Goal: Information Seeking & Learning: Check status

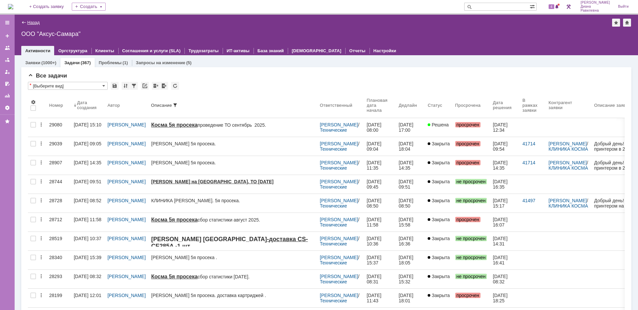
click at [34, 21] on link "Назад" at bounding box center [33, 22] width 12 height 5
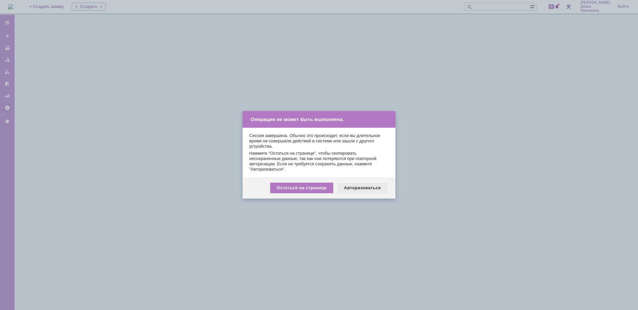
click at [371, 185] on div "Авторизоваться" at bounding box center [362, 187] width 50 height 11
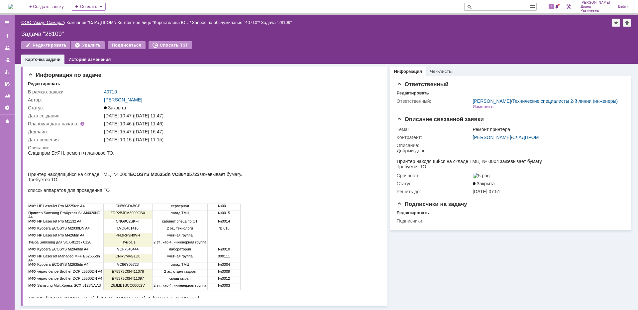
click at [48, 20] on link "ООО "Аксус-Самара"" at bounding box center [42, 22] width 43 height 5
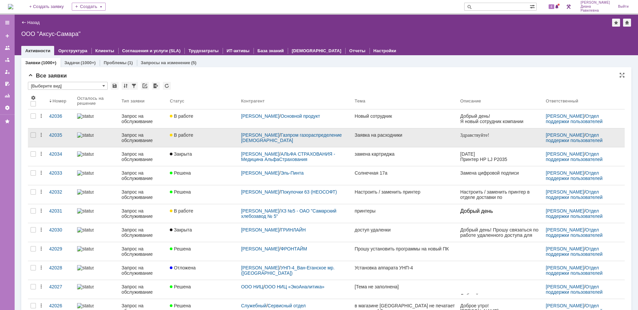
click at [127, 140] on div "Запрос на обслуживание" at bounding box center [143, 137] width 43 height 11
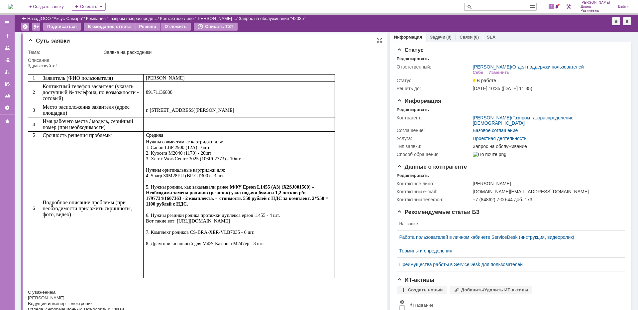
scroll to position [1, 0]
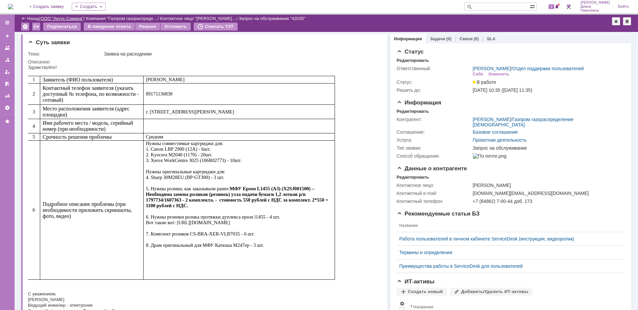
click at [70, 20] on link "ООО "Аксус-Самара"" at bounding box center [62, 18] width 43 height 5
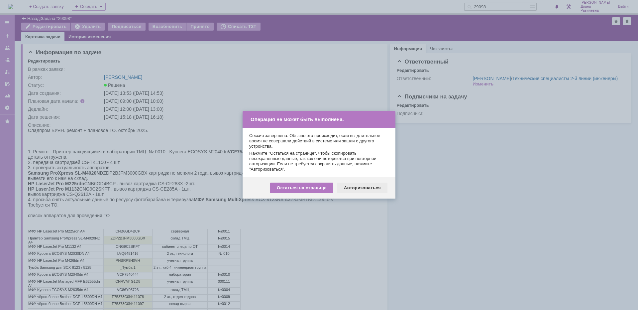
scroll to position [66, 0]
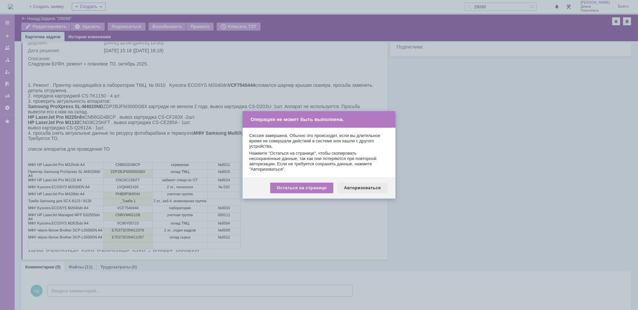
click at [364, 185] on div "Авторизоваться" at bounding box center [362, 187] width 50 height 11
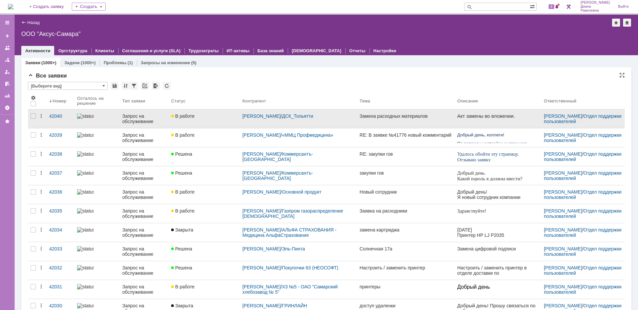
click at [136, 116] on div "Запрос на обслуживание" at bounding box center [144, 118] width 44 height 11
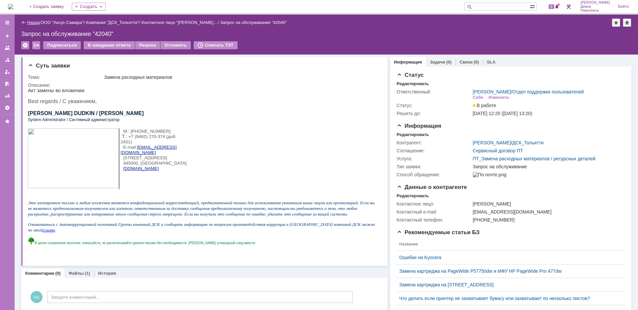
click at [35, 24] on link "Назад" at bounding box center [33, 22] width 12 height 5
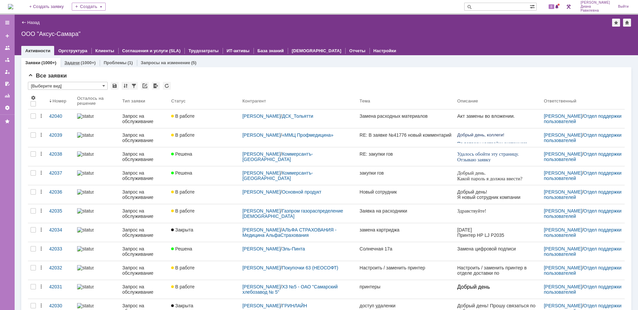
click at [73, 62] on link "Задачи" at bounding box center [71, 62] width 15 height 5
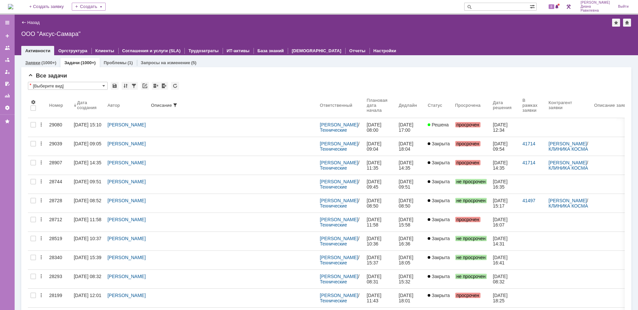
click at [46, 63] on div "(1000+)" at bounding box center [48, 62] width 15 height 5
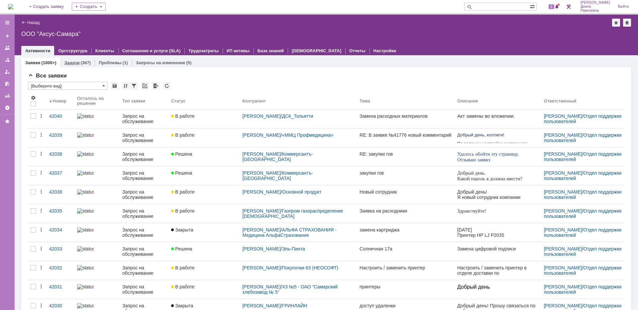
click at [76, 64] on link "Задачи" at bounding box center [71, 62] width 15 height 5
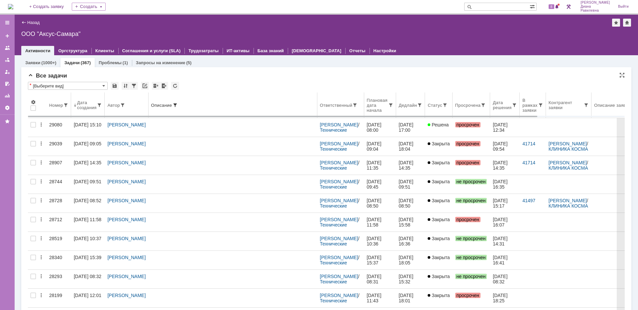
click at [172, 104] on span at bounding box center [174, 104] width 5 height 5
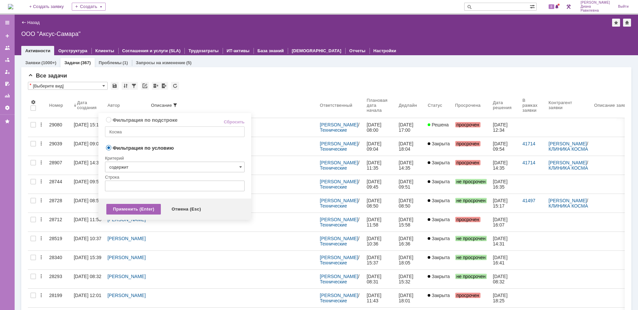
click at [145, 207] on div "Применить (Enter)" at bounding box center [133, 209] width 54 height 11
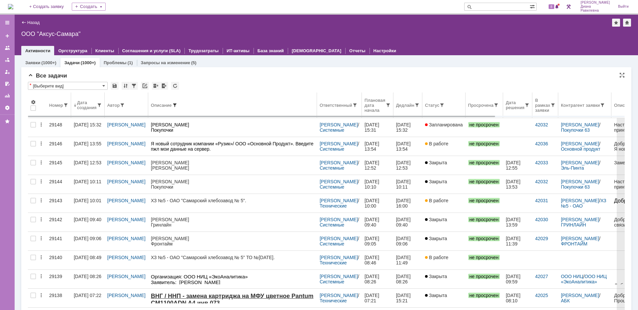
click at [172, 105] on span at bounding box center [174, 104] width 5 height 5
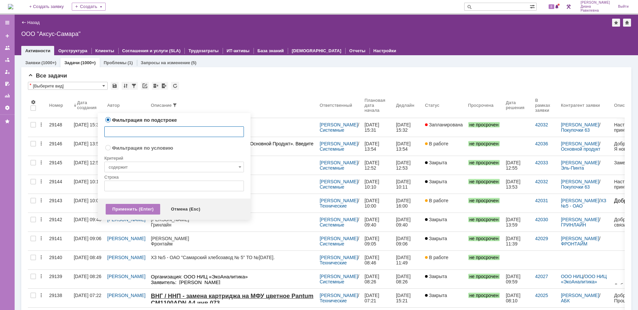
click at [147, 130] on input "text" at bounding box center [174, 131] width 140 height 11
type input "косма"
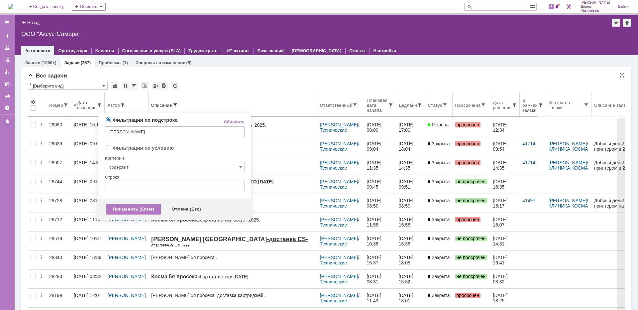
click at [172, 105] on span at bounding box center [174, 104] width 5 height 5
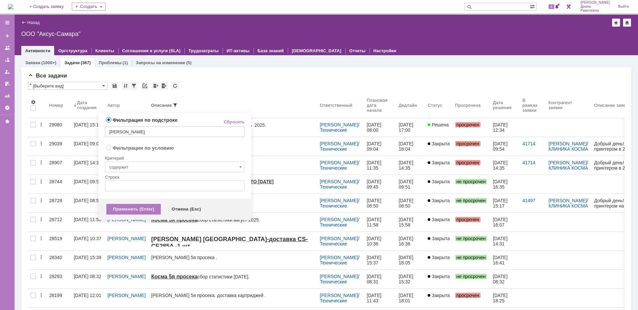
click at [138, 133] on input "косма" at bounding box center [175, 131] width 140 height 11
type input "сдг"
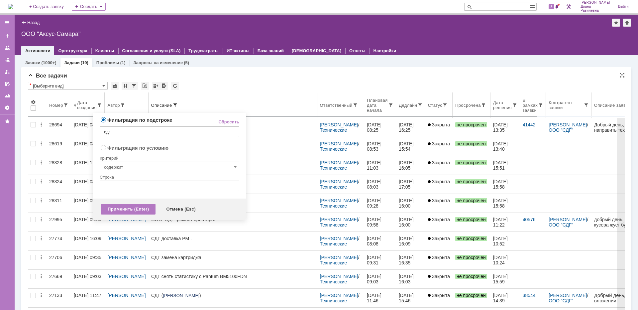
click at [172, 104] on span at bounding box center [174, 104] width 5 height 5
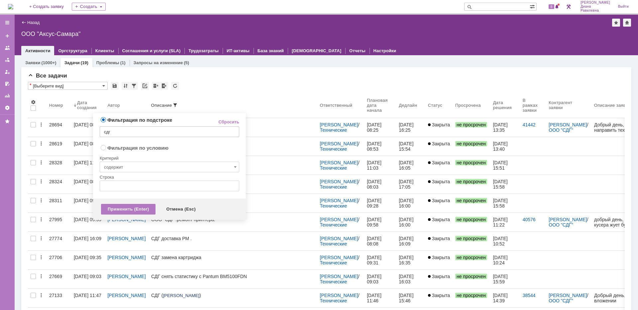
click at [140, 131] on input "сдг" at bounding box center [170, 131] width 140 height 11
type input "сладпром"
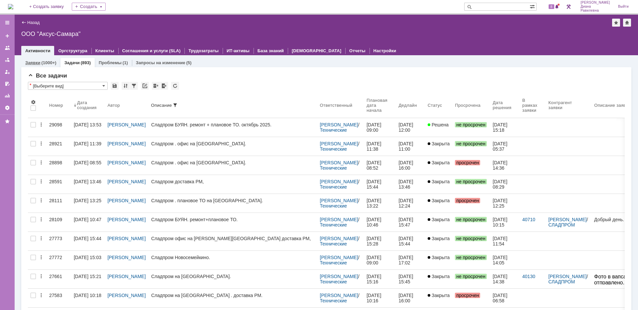
click at [38, 62] on link "Заявки" at bounding box center [32, 62] width 15 height 5
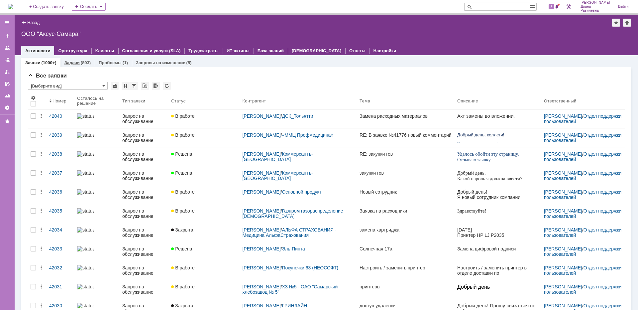
click at [81, 61] on div "(893)" at bounding box center [86, 62] width 10 height 5
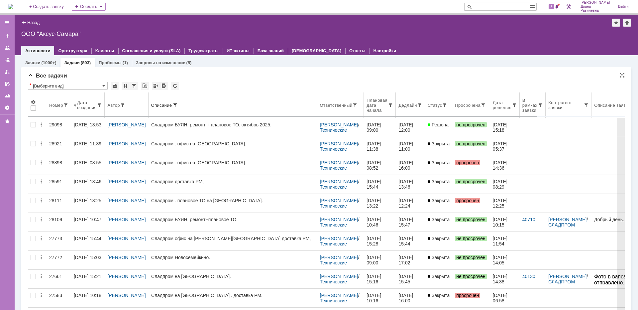
click at [172, 105] on span at bounding box center [174, 104] width 5 height 5
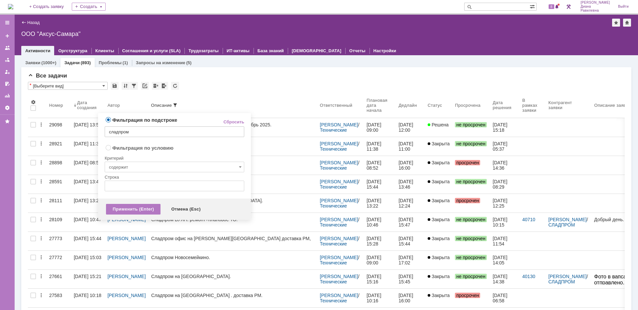
click at [157, 134] on input "сладпром" at bounding box center [175, 131] width 140 height 11
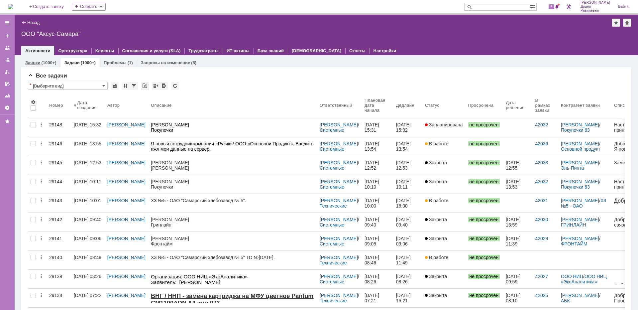
click at [47, 63] on div "(1000+)" at bounding box center [48, 62] width 15 height 5
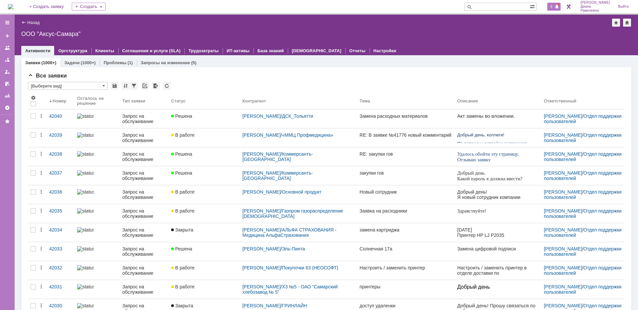
click at [554, 7] on span "8" at bounding box center [551, 6] width 6 height 5
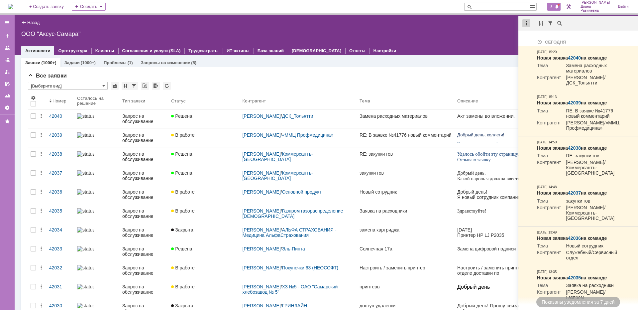
click at [525, 24] on div at bounding box center [526, 23] width 8 height 8
click at [536, 40] on div "Отметить уведомления прочитанными" at bounding box center [571, 40] width 89 height 5
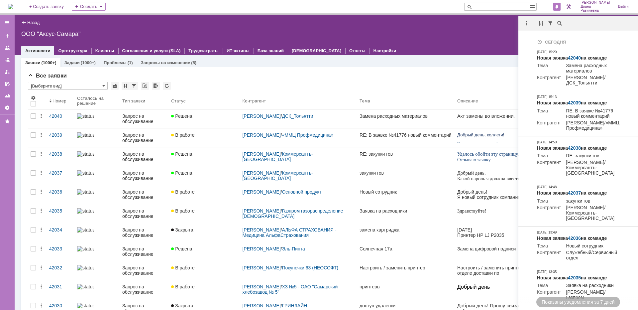
click at [348, 78] on div "Все заявки" at bounding box center [326, 75] width 597 height 7
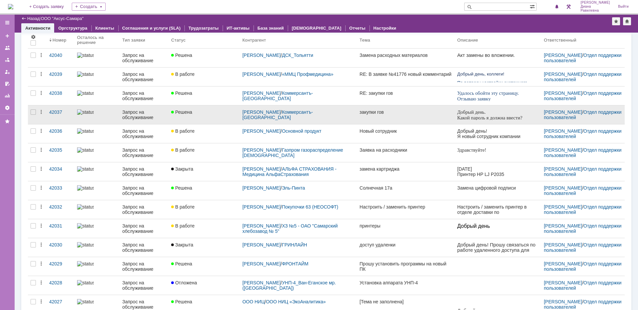
scroll to position [100, 0]
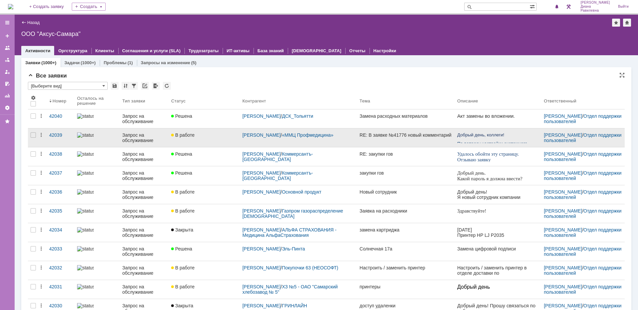
click at [135, 137] on div "Запрос на обслуживание" at bounding box center [144, 137] width 44 height 11
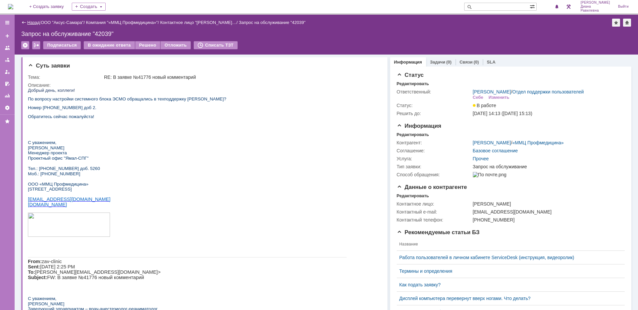
click at [33, 24] on link "Назад" at bounding box center [33, 22] width 12 height 5
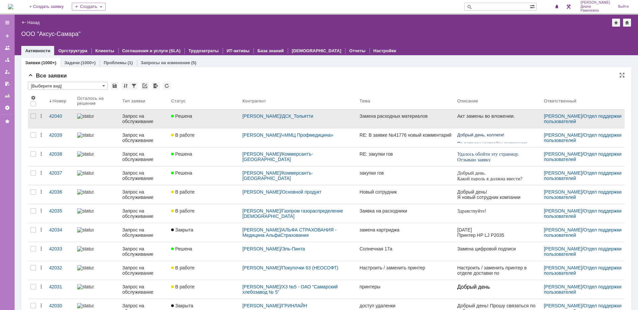
click at [126, 120] on div "Запрос на обслуживание" at bounding box center [144, 118] width 44 height 11
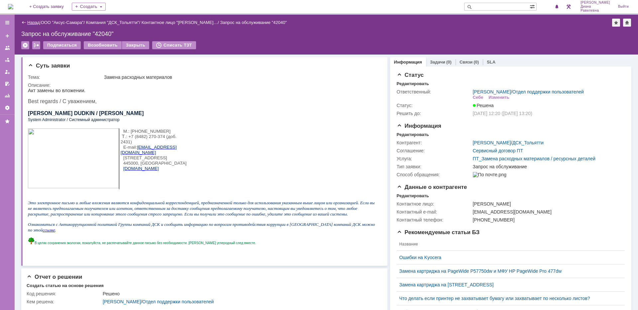
click at [35, 23] on link "Назад" at bounding box center [33, 22] width 12 height 5
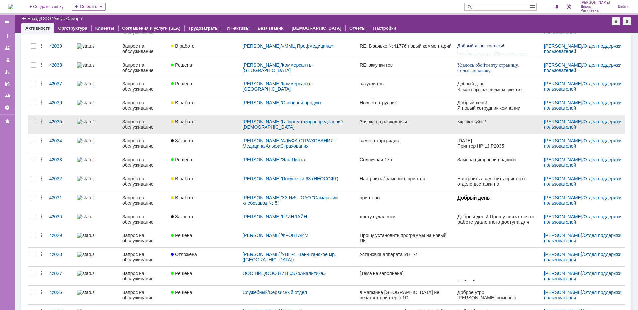
click at [116, 123] on link at bounding box center [96, 124] width 45 height 19
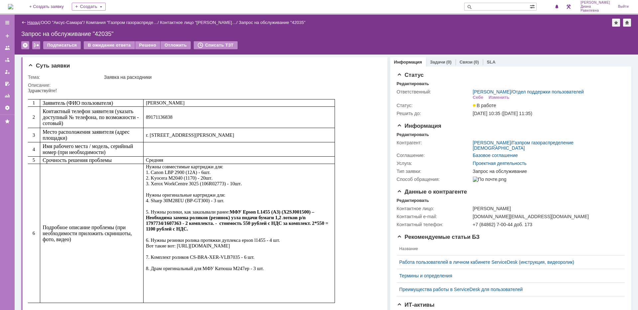
click at [34, 23] on link "Назад" at bounding box center [33, 22] width 12 height 5
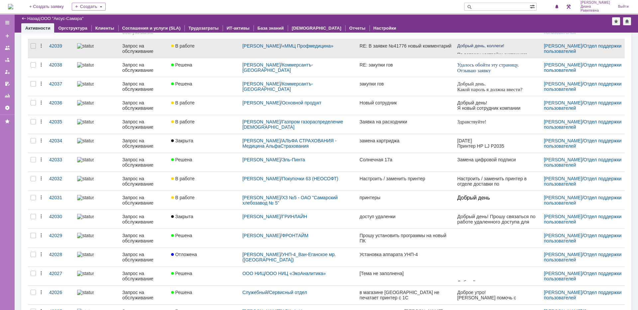
scroll to position [100, 0]
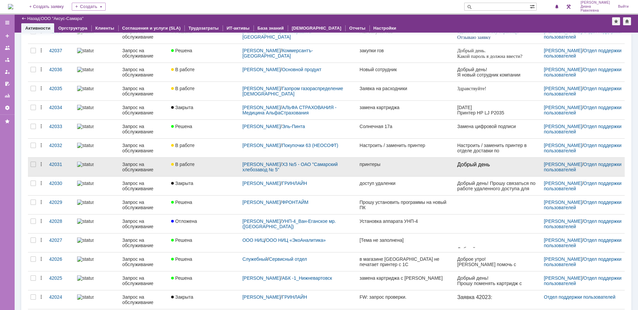
click at [127, 166] on div "Запрос на обслуживание" at bounding box center [144, 166] width 44 height 11
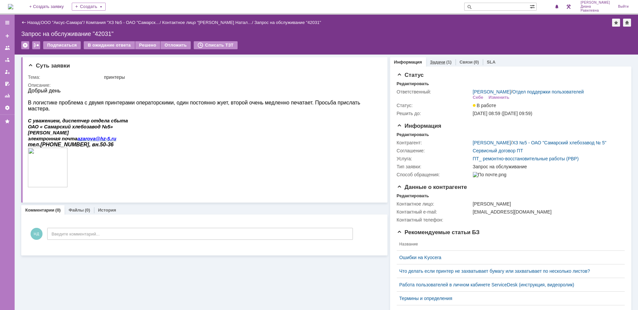
click at [431, 61] on link "Задачи" at bounding box center [437, 61] width 15 height 5
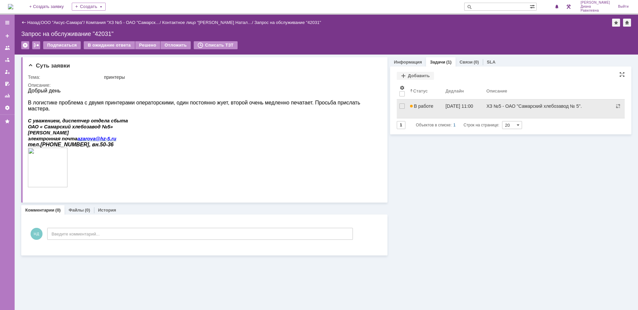
click at [440, 105] on link "В работе" at bounding box center [425, 108] width 36 height 19
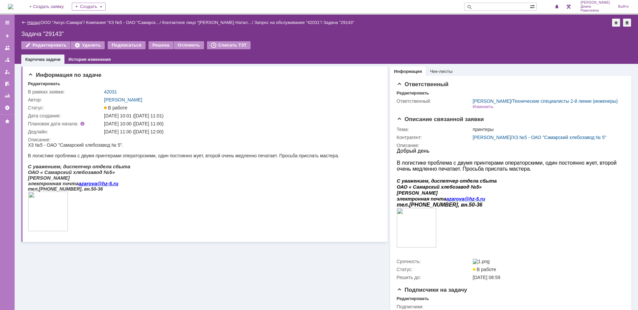
click at [31, 22] on link "Назад" at bounding box center [33, 22] width 12 height 5
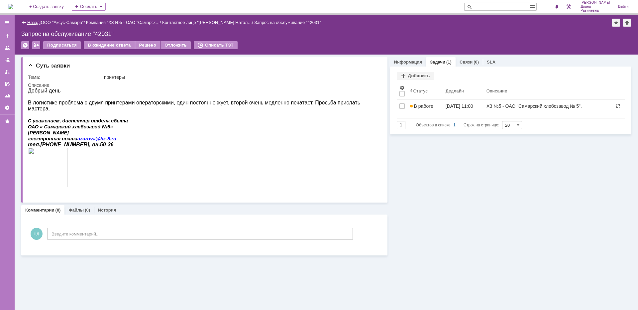
click at [33, 22] on link "Назад" at bounding box center [33, 22] width 12 height 5
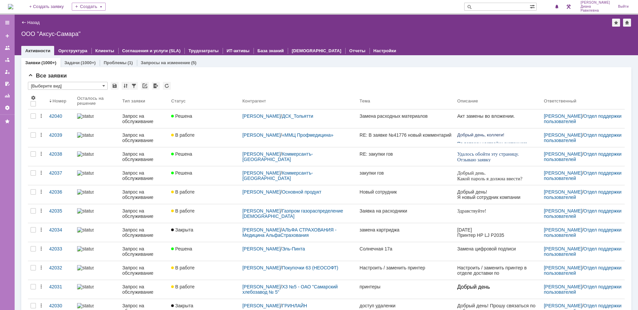
click at [497, 6] on input "text" at bounding box center [496, 7] width 65 height 8
type input "сладпром"
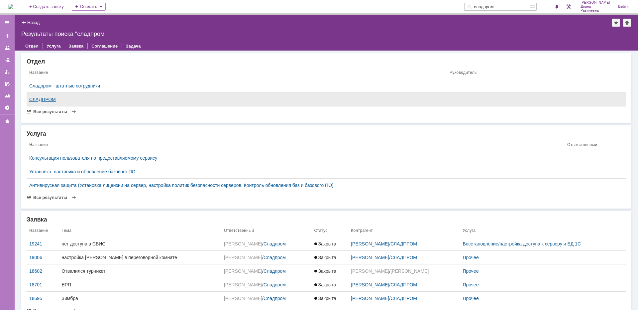
click at [51, 99] on div "СЛАДПРОМ" at bounding box center [236, 99] width 415 height 5
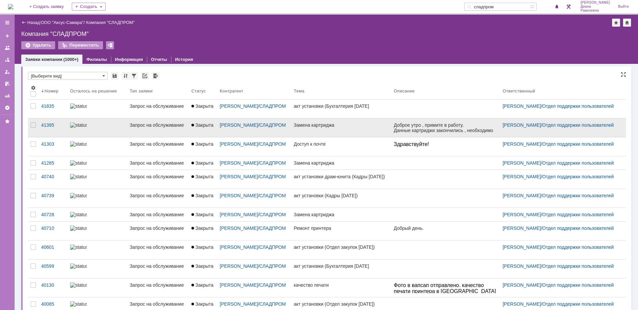
click at [117, 128] on link at bounding box center [96, 127] width 59 height 19
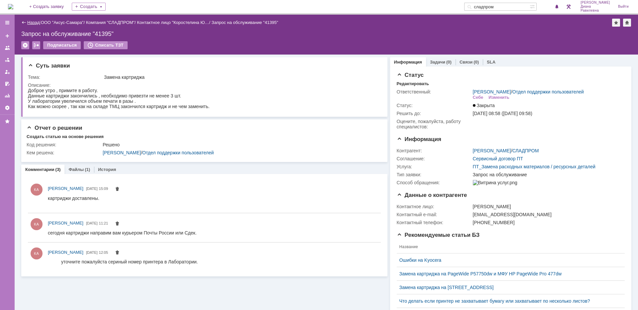
click at [30, 22] on link "Назад" at bounding box center [33, 22] width 12 height 5
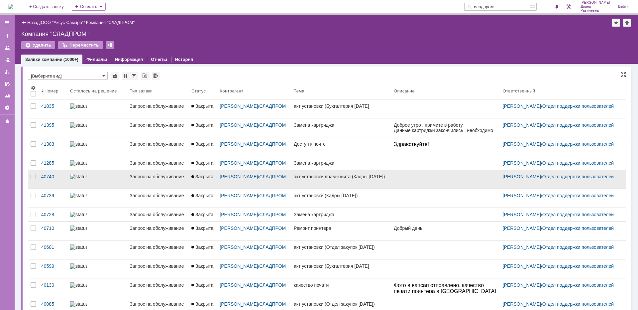
click at [130, 179] on div "Запрос на обслуживание" at bounding box center [158, 176] width 56 height 5
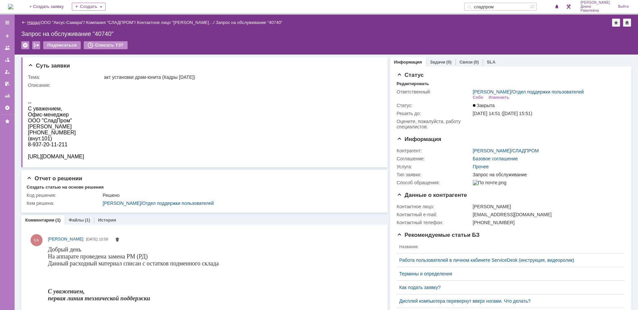
click at [34, 23] on link "Назад" at bounding box center [33, 22] width 12 height 5
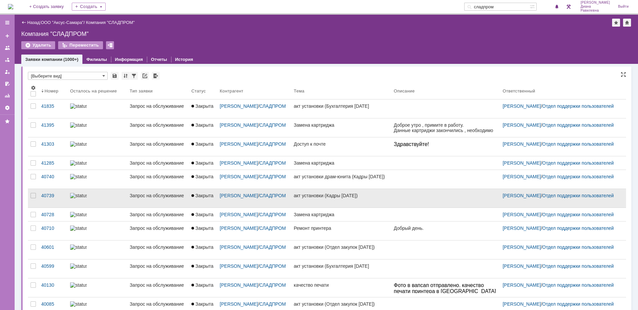
click at [138, 198] on div "Запрос на обслуживание" at bounding box center [158, 195] width 56 height 5
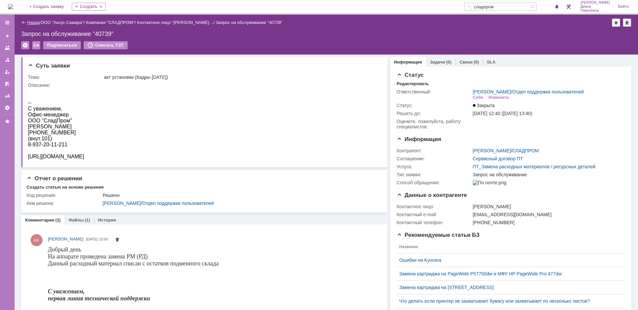
click at [32, 22] on link "Назад" at bounding box center [33, 22] width 12 height 5
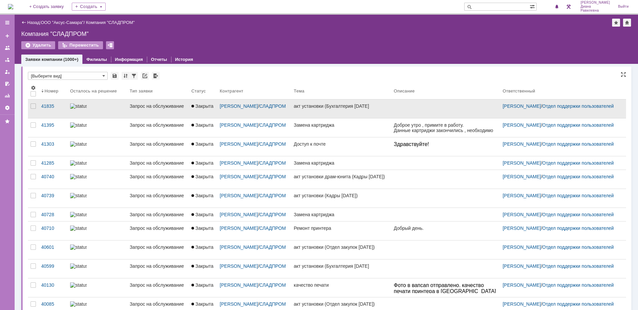
click at [130, 105] on div "Запрос на обслуживание" at bounding box center [158, 105] width 56 height 5
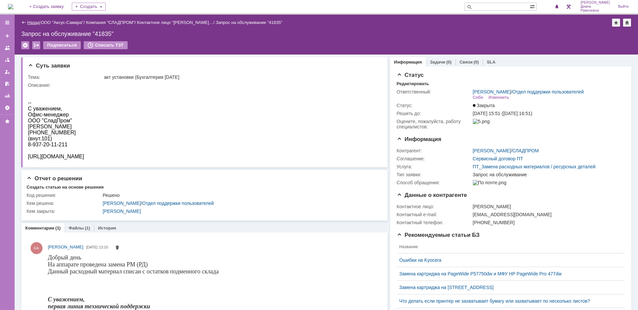
click at [28, 20] on link "Назад" at bounding box center [33, 22] width 12 height 5
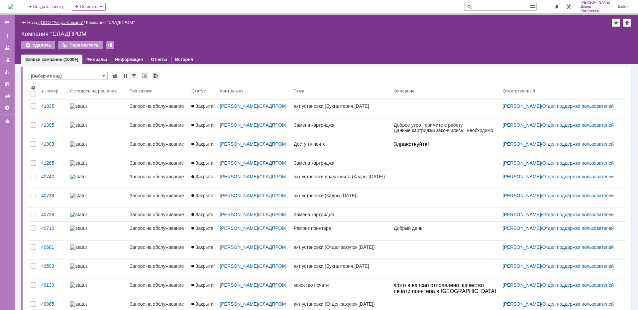
click at [70, 23] on link "ООО "Аксус-Самара"" at bounding box center [62, 22] width 43 height 5
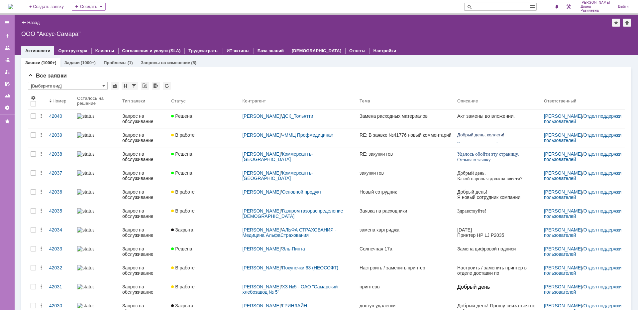
click at [504, 8] on input "text" at bounding box center [496, 7] width 65 height 8
type input "41962"
